Goal: Complete application form

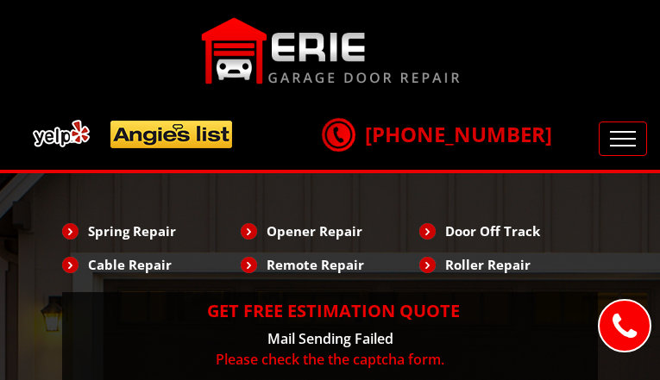
type input "VluQLKUHTEVrpe"
type input "9676353152"
type input "[EMAIL_ADDRESS][DOMAIN_NAME]"
type input "urksRaruUnSg"
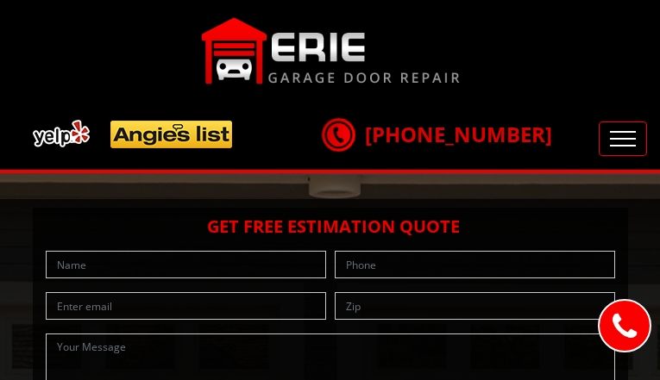
type input "EoqxZIkpny"
type input "2446584905"
type input "[EMAIL_ADDRESS][DOMAIN_NAME]"
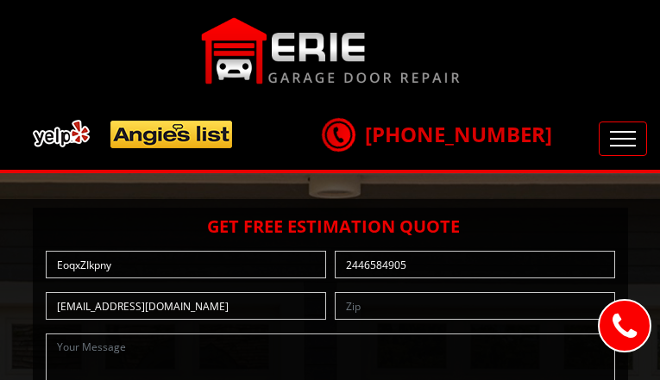
type input "ZrjEUWAByzm"
